Goal: Task Accomplishment & Management: Complete application form

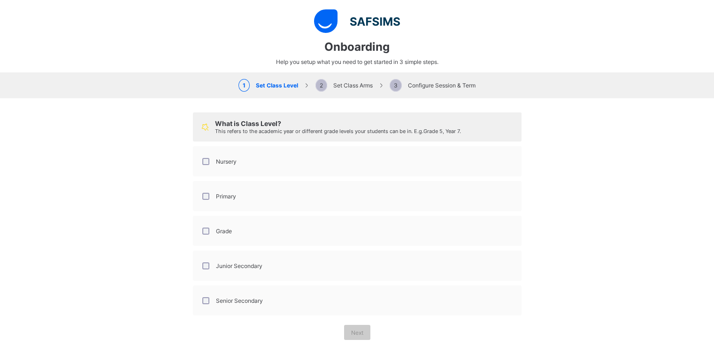
select select "**"
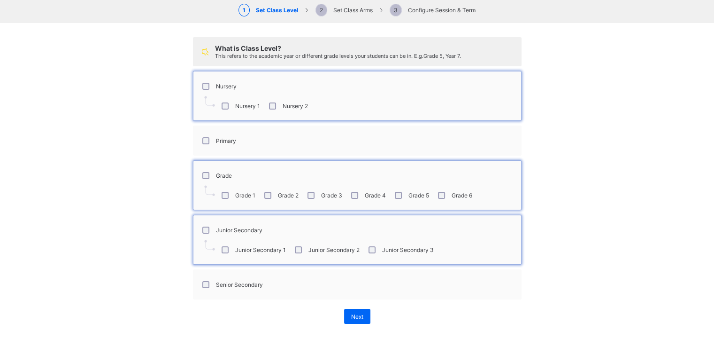
scroll to position [55, 0]
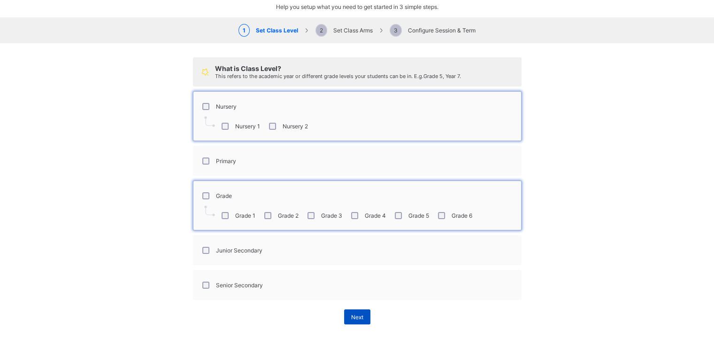
click at [351, 315] on span "Next" at bounding box center [357, 316] width 12 height 7
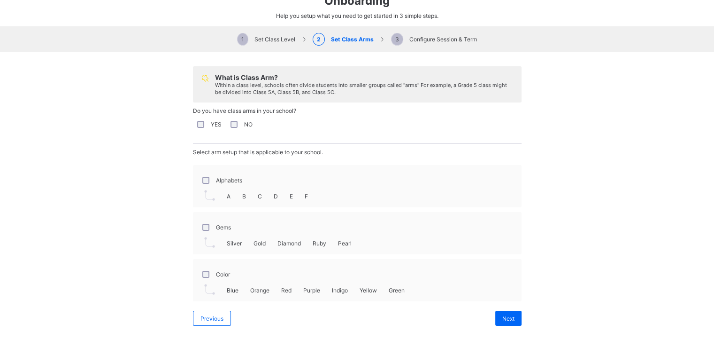
scroll to position [48, 0]
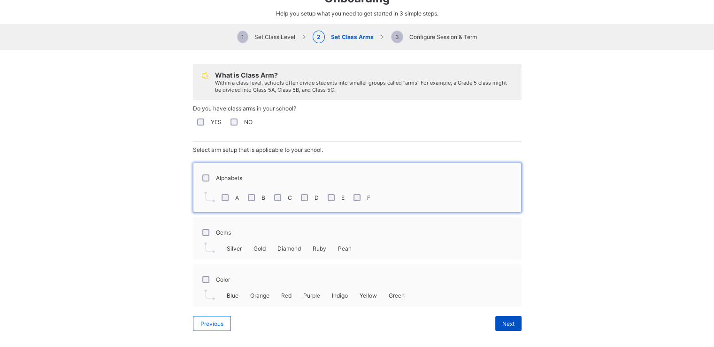
click at [501, 329] on div "Next" at bounding box center [509, 323] width 26 height 15
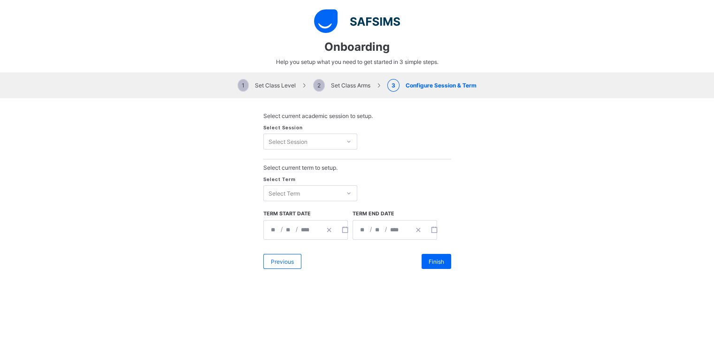
scroll to position [0, 0]
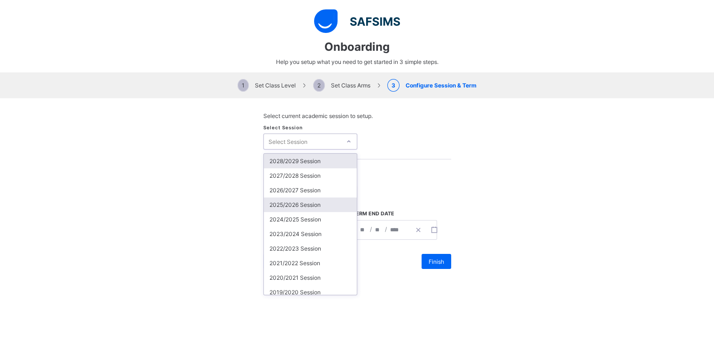
click at [315, 207] on div "2025/2026 Session" at bounding box center [310, 204] width 93 height 15
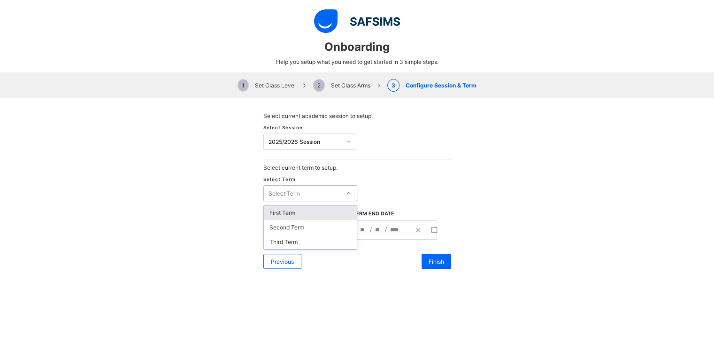
click at [319, 210] on div "First Term" at bounding box center [310, 212] width 93 height 15
click at [342, 229] on icon "button" at bounding box center [345, 229] width 7 height 7
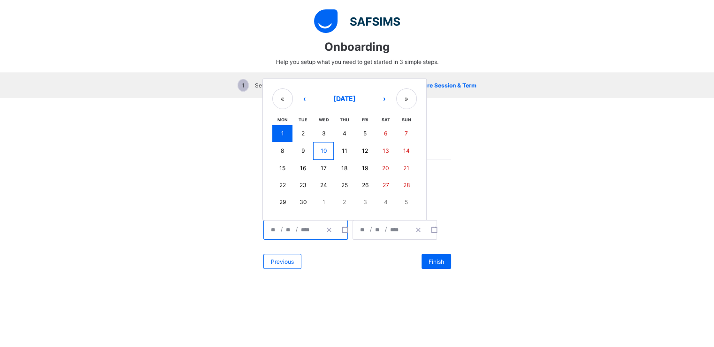
click at [281, 170] on abbr "15" at bounding box center [282, 167] width 6 height 7
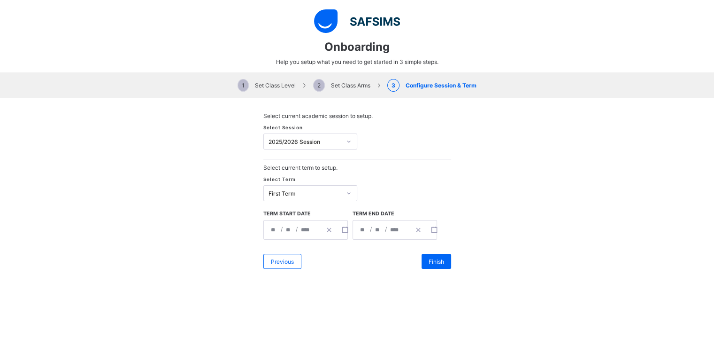
type input "**********"
type input "**"
click at [375, 231] on input "*" at bounding box center [379, 229] width 8 height 19
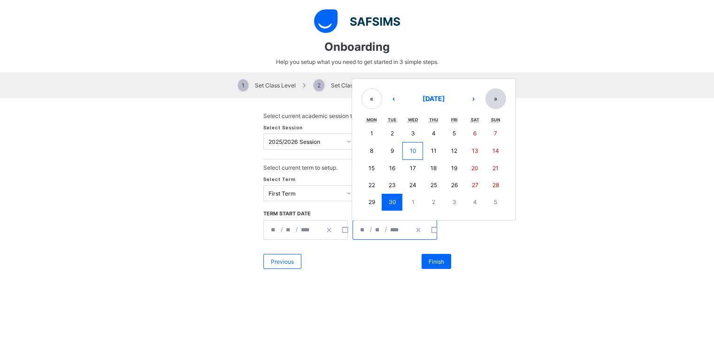
click at [491, 103] on button "»" at bounding box center [496, 98] width 21 height 21
click at [492, 100] on button "»" at bounding box center [496, 99] width 21 height 21
click at [496, 105] on button "»" at bounding box center [496, 99] width 21 height 21
click at [394, 107] on button "‹" at bounding box center [394, 99] width 21 height 21
click at [397, 104] on button "‹" at bounding box center [394, 99] width 21 height 21
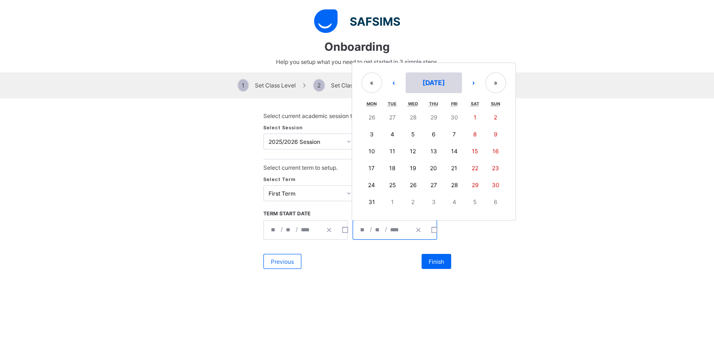
click at [437, 85] on span "[DATE]" at bounding box center [434, 82] width 23 height 8
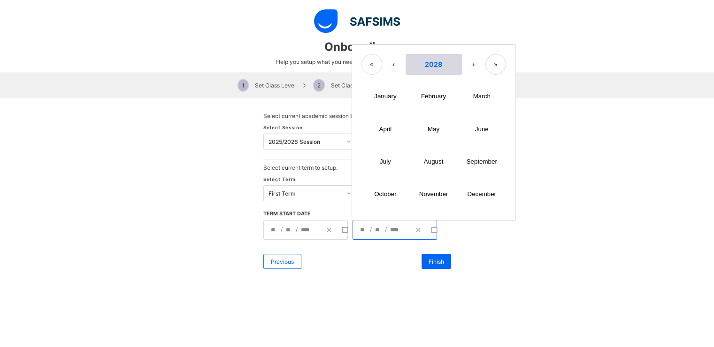
scroll to position [56, 0]
click at [389, 68] on button "‹" at bounding box center [394, 64] width 21 height 21
click at [390, 64] on button "‹" at bounding box center [394, 64] width 21 height 21
click at [482, 189] on button "December" at bounding box center [482, 194] width 48 height 32
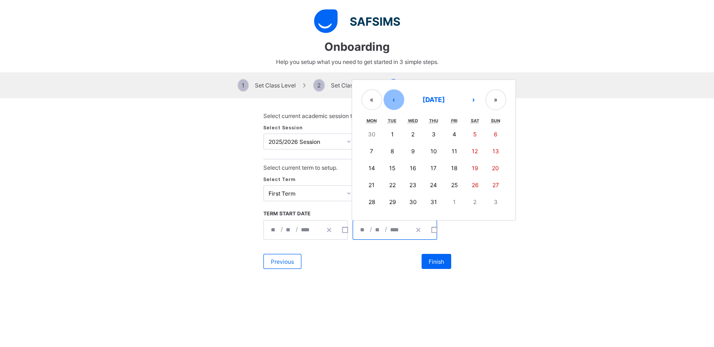
click at [390, 98] on button "‹" at bounding box center [394, 99] width 21 height 21
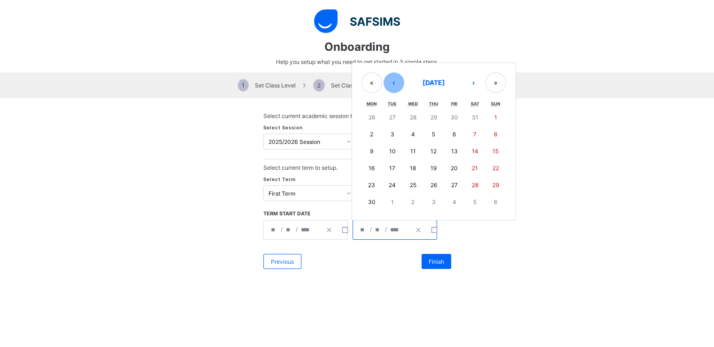
click at [396, 79] on button "‹" at bounding box center [394, 82] width 21 height 21
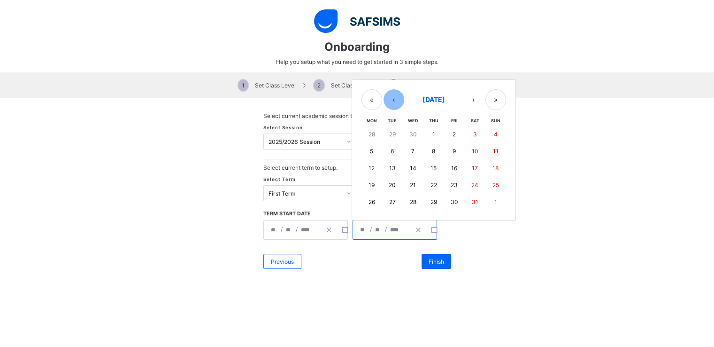
click at [390, 100] on button "‹" at bounding box center [394, 99] width 21 height 21
click at [369, 102] on button "«" at bounding box center [372, 99] width 21 height 21
click at [464, 100] on button "›" at bounding box center [474, 98] width 21 height 21
click at [470, 100] on button "›" at bounding box center [474, 99] width 21 height 21
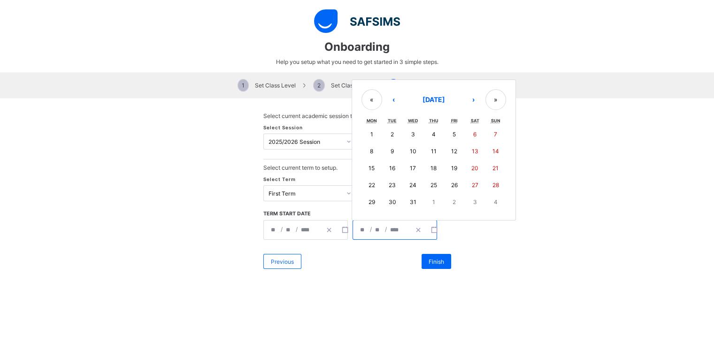
click at [458, 149] on button "12" at bounding box center [454, 151] width 21 height 17
type input "**********"
type input "**"
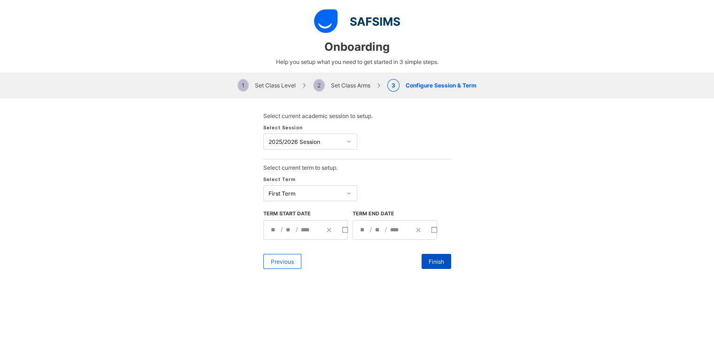
click at [437, 258] on span "Finish" at bounding box center [437, 261] width 16 height 7
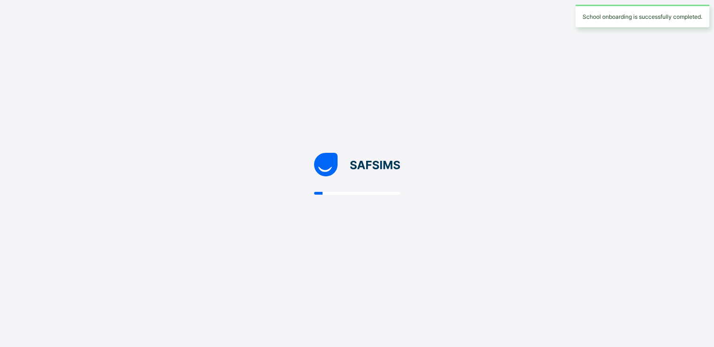
scroll to position [0, 0]
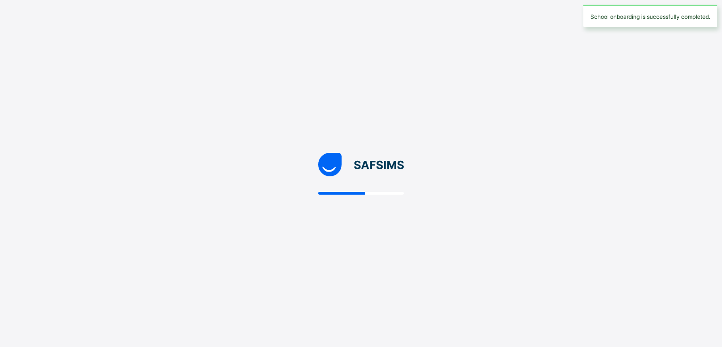
select select "**"
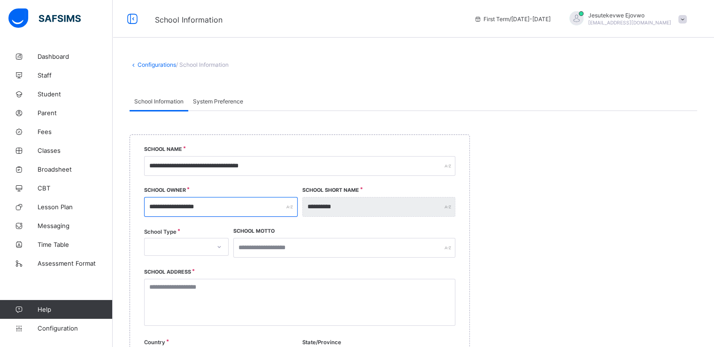
click at [235, 209] on input "**********" at bounding box center [221, 207] width 154 height 20
type input "*"
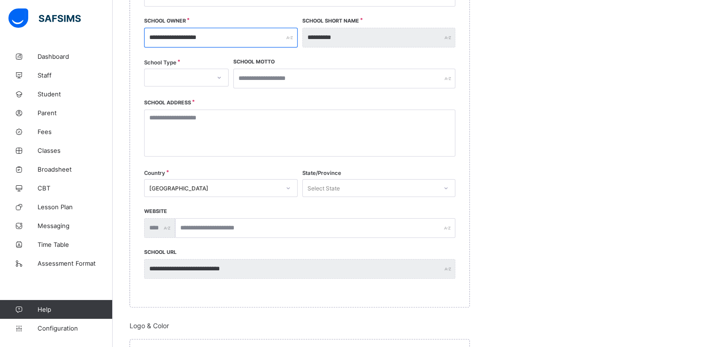
scroll to position [203, 0]
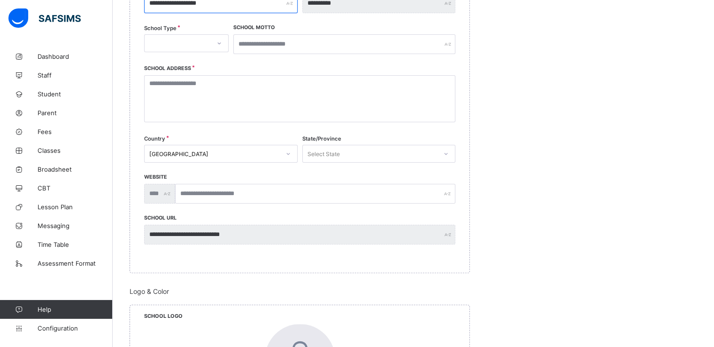
type input "**********"
click at [227, 44] on div at bounding box center [219, 43] width 18 height 17
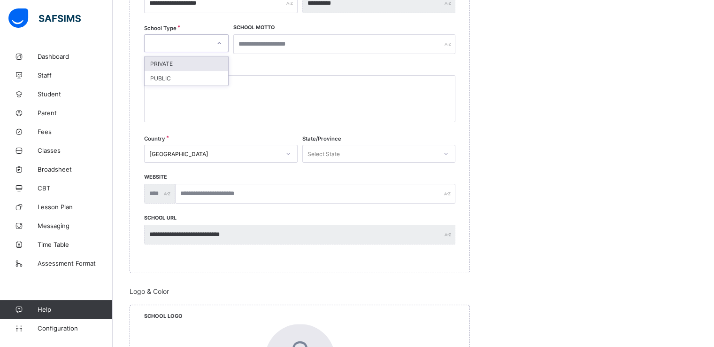
click at [202, 63] on div "PRIVATE" at bounding box center [187, 63] width 84 height 15
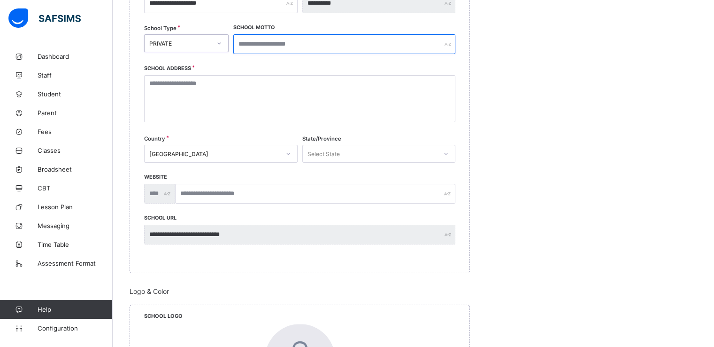
click at [279, 47] on input "text" at bounding box center [344, 44] width 222 height 20
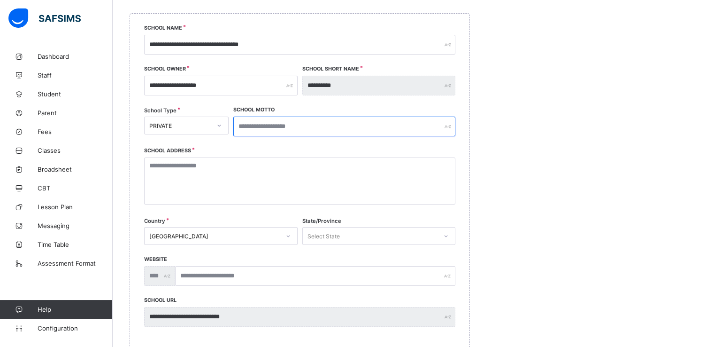
scroll to position [117, 0]
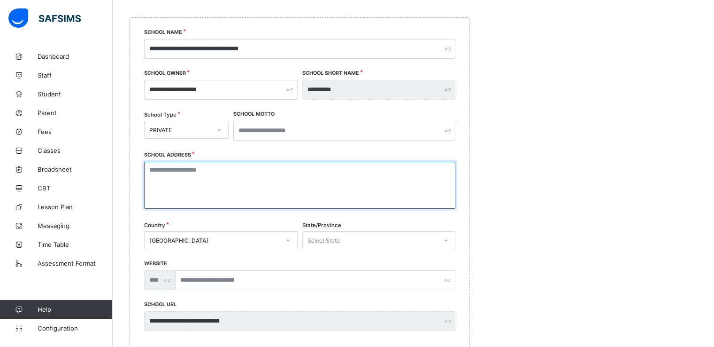
click at [266, 183] on textarea at bounding box center [299, 185] width 311 height 47
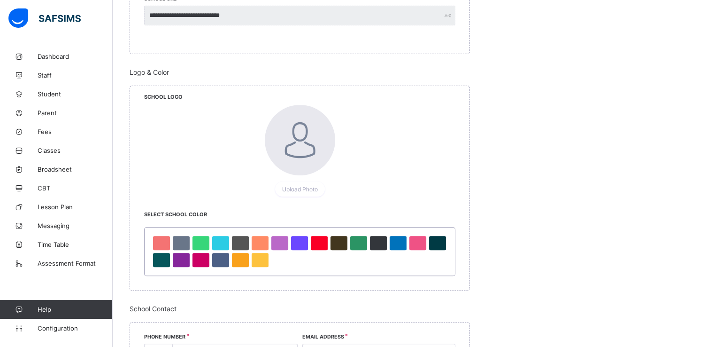
scroll to position [423, 0]
click at [307, 188] on span "Upload Photo" at bounding box center [300, 188] width 36 height 7
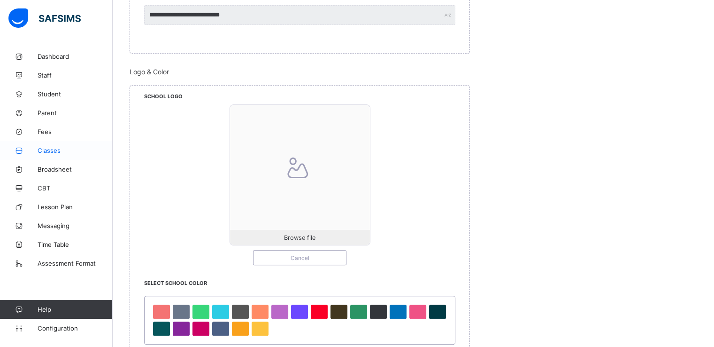
click at [56, 151] on span "Classes" at bounding box center [75, 151] width 75 height 8
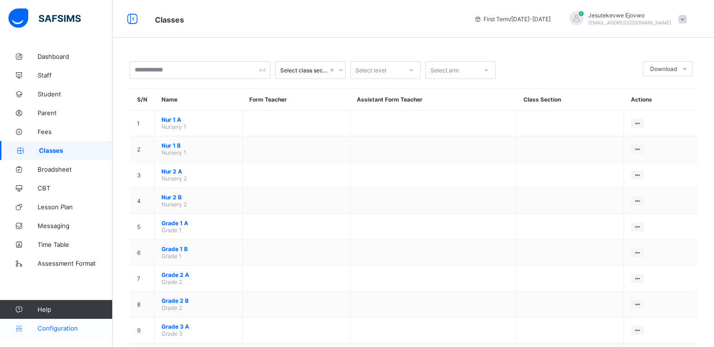
click at [64, 325] on span "Configuration" at bounding box center [75, 328] width 75 height 8
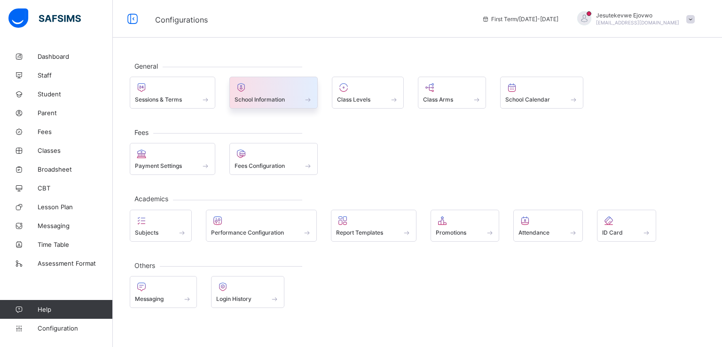
click at [271, 95] on div "School Information" at bounding box center [273, 99] width 78 height 8
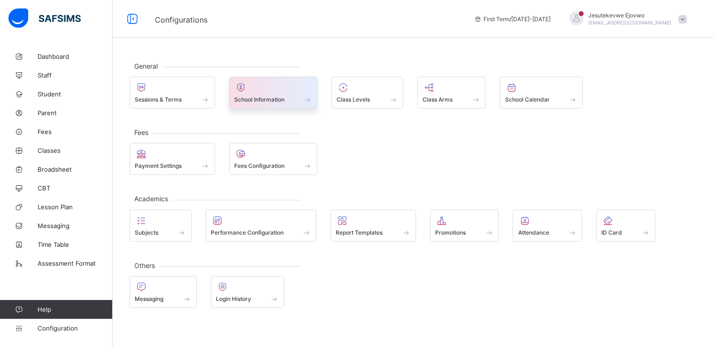
select select "**"
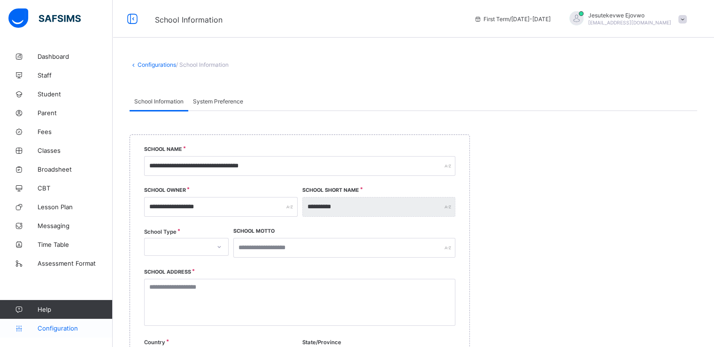
click at [61, 331] on span "Configuration" at bounding box center [75, 328] width 75 height 8
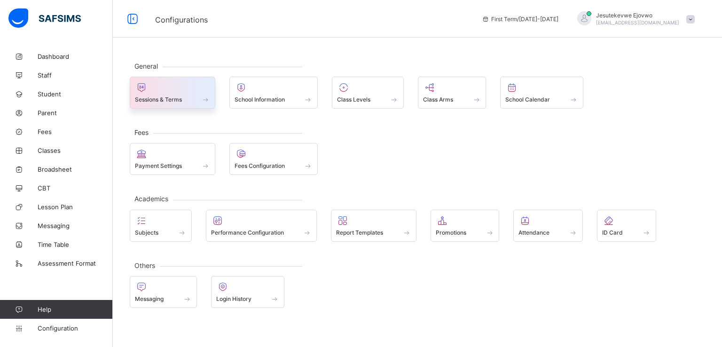
click at [173, 99] on span "Sessions & Terms" at bounding box center [158, 99] width 47 height 7
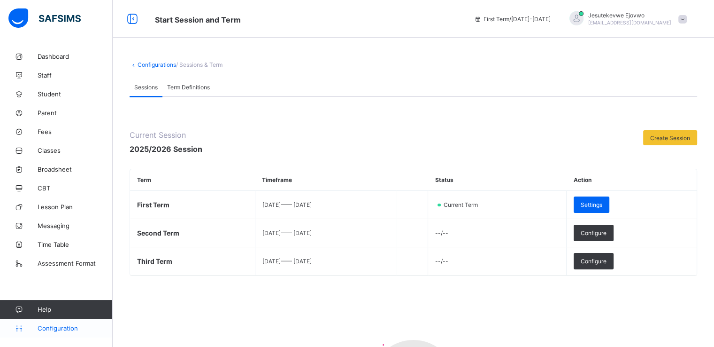
click at [66, 327] on span "Configuration" at bounding box center [75, 328] width 75 height 8
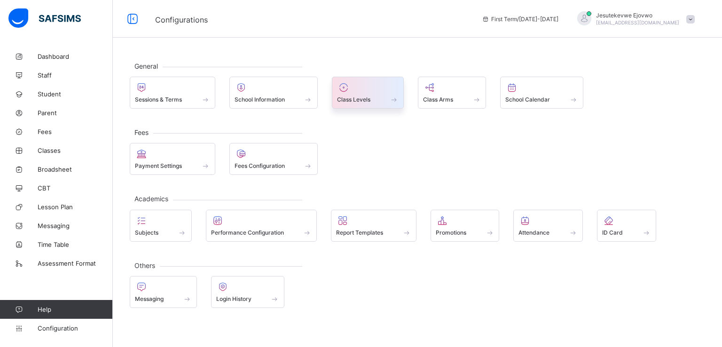
click at [355, 96] on span "Class Levels" at bounding box center [353, 99] width 33 height 7
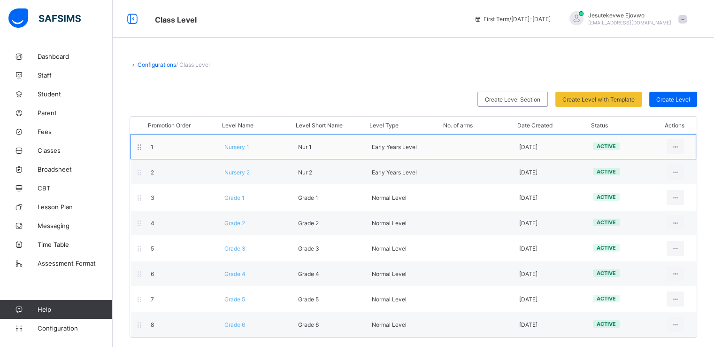
click at [231, 146] on span "Nursery 1" at bounding box center [237, 146] width 25 height 7
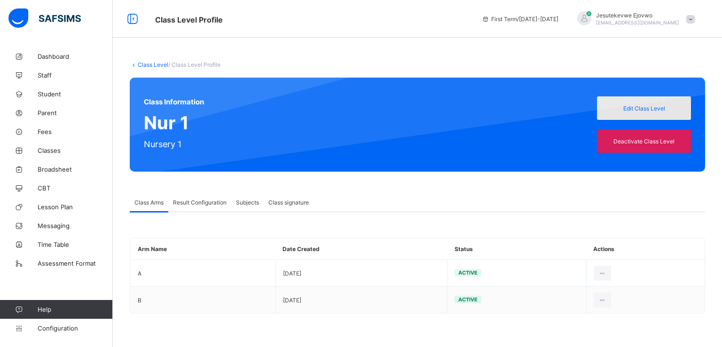
click at [649, 103] on div "Edit Class Level" at bounding box center [644, 107] width 94 height 23
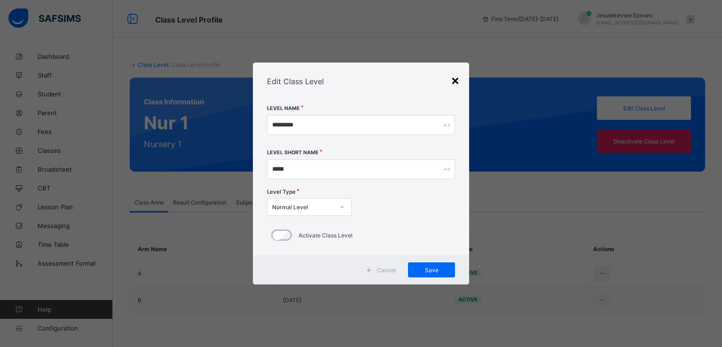
click at [453, 81] on div "×" at bounding box center [454, 80] width 9 height 16
